Goal: Task Accomplishment & Management: Manage account settings

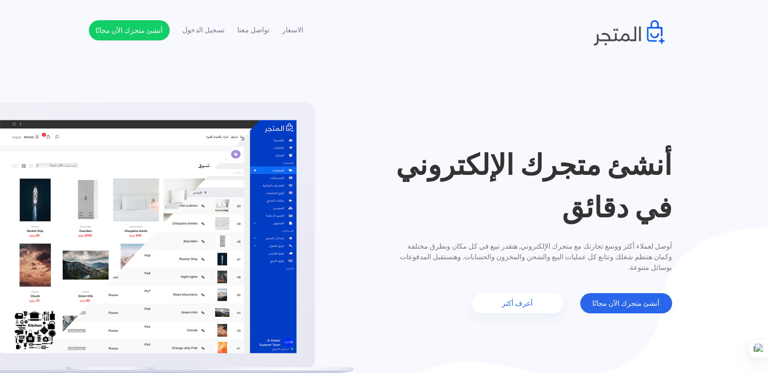
click at [203, 37] on ul "الاسعار تواصل معنا تسجيل الدخول أنشئ متجرك الآن مجانًا" at bounding box center [196, 30] width 215 height 20
click at [197, 29] on link "تسجيل الدخول" at bounding box center [203, 30] width 42 height 11
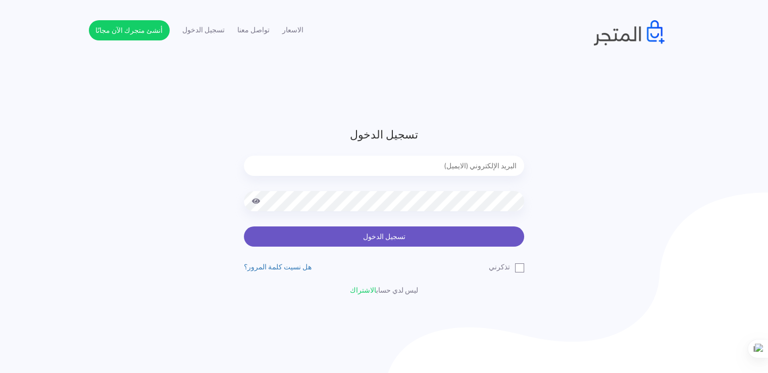
type input "[EMAIL_ADDRESS][DOMAIN_NAME]"
click at [471, 230] on button "تسجيل الدخول" at bounding box center [384, 236] width 280 height 20
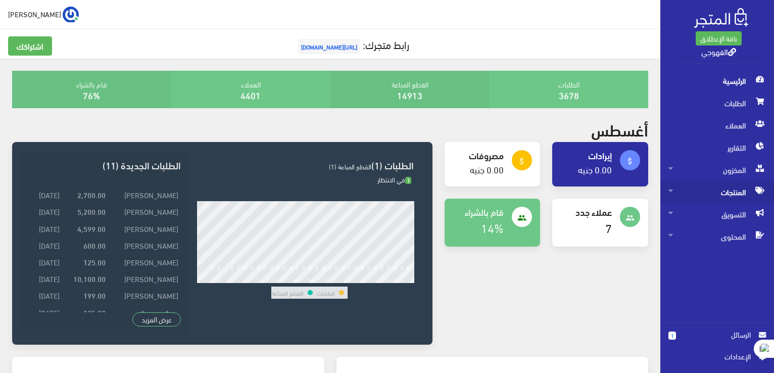
click at [734, 190] on span "المنتجات" at bounding box center [717, 192] width 98 height 22
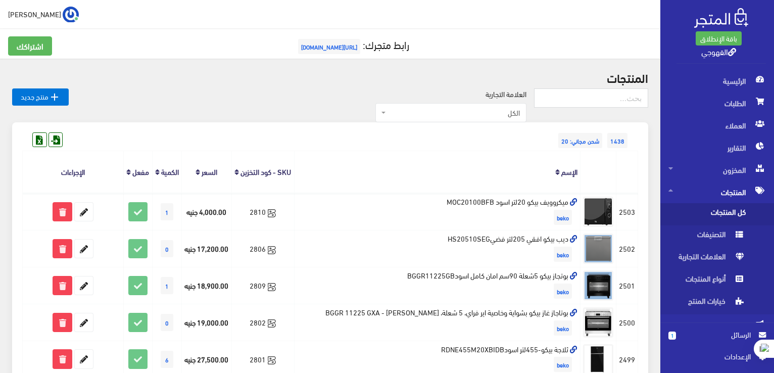
click at [705, 216] on span "كل المنتجات" at bounding box center [706, 214] width 77 height 22
click at [738, 106] on span "الطلبات" at bounding box center [717, 103] width 98 height 22
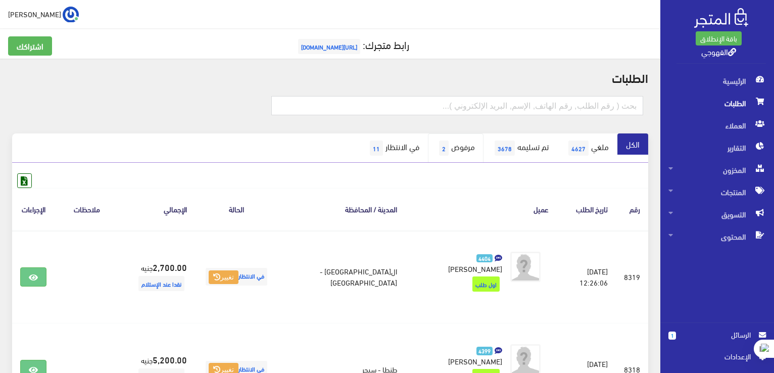
click at [440, 149] on link "مرفوض 2" at bounding box center [456, 147] width 56 height 29
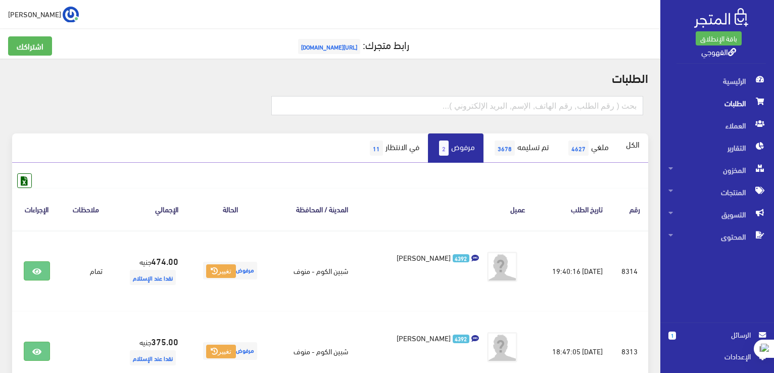
click at [391, 144] on link "في الانتظار 11" at bounding box center [393, 147] width 69 height 29
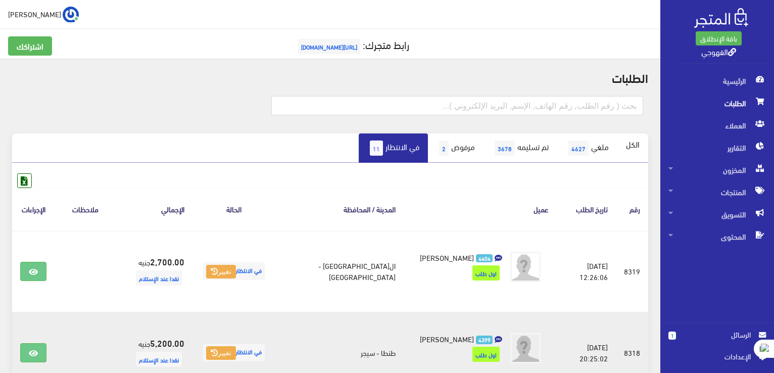
scroll to position [20, 0]
